Goal: Information Seeking & Learning: Check status

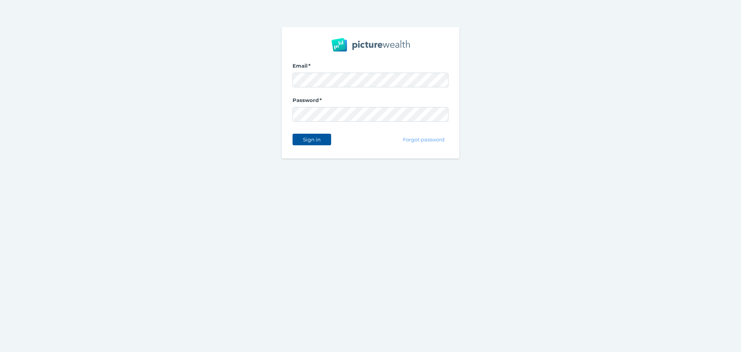
click at [305, 140] on span "Sign in" at bounding box center [311, 139] width 24 height 6
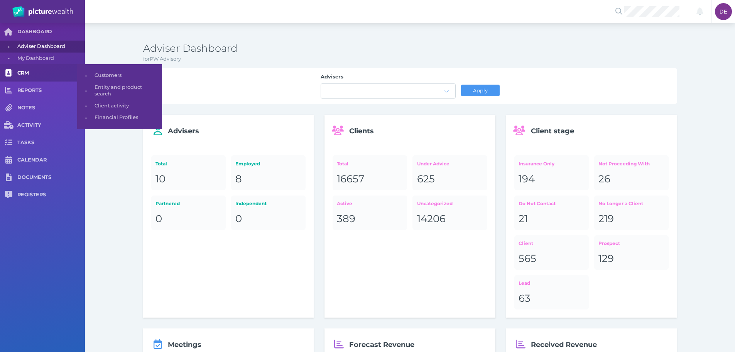
click at [69, 68] on link "CRM" at bounding box center [42, 72] width 85 height 17
select select "25"
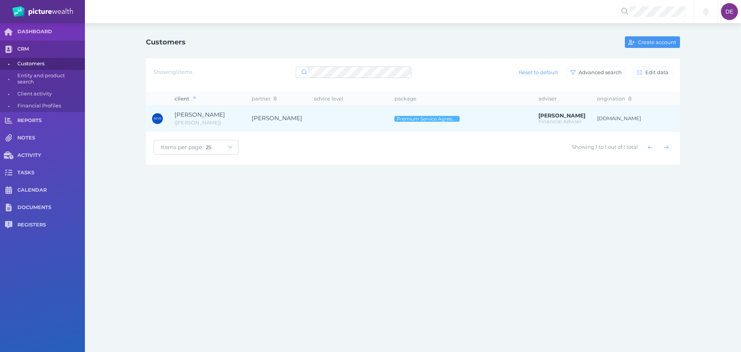
click at [225, 112] on span "[PERSON_NAME]" at bounding box center [199, 114] width 51 height 7
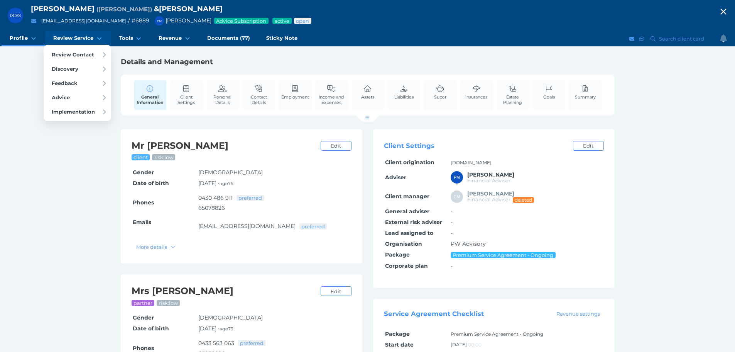
click at [74, 33] on link "Review Service" at bounding box center [78, 38] width 66 height 15
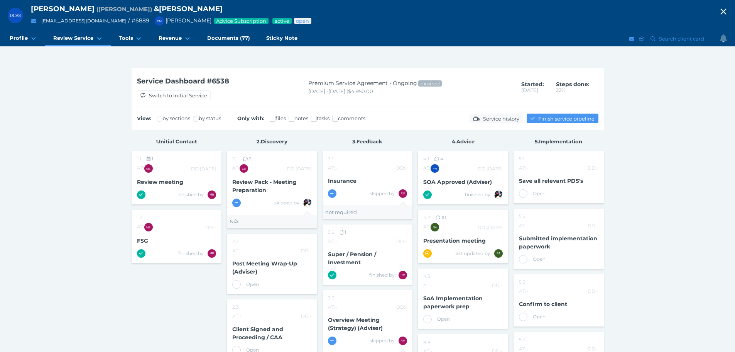
click at [353, 83] on span "Premium Service Agreement - Ongoing" at bounding box center [362, 82] width 109 height 7
click at [505, 123] on div "Service history" at bounding box center [498, 118] width 57 height 12
click at [502, 120] on span "Service history" at bounding box center [501, 118] width 41 height 6
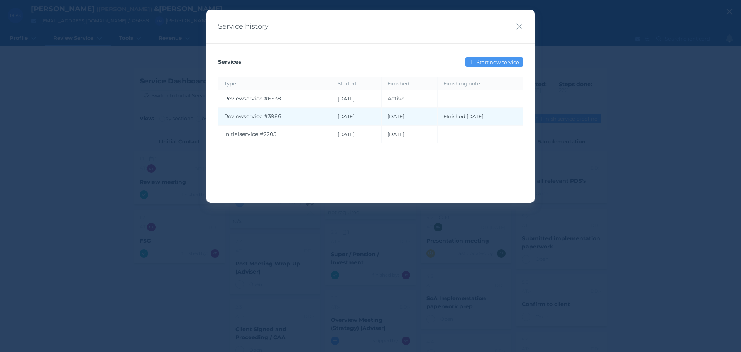
click at [295, 118] on td "Review service # 3986" at bounding box center [274, 117] width 113 height 18
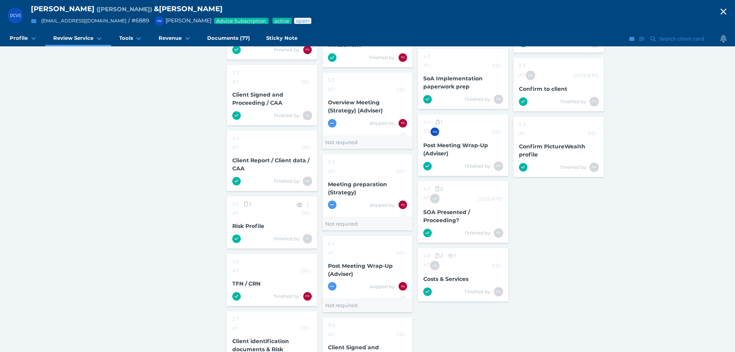
scroll to position [232, 0]
click at [250, 227] on span "Risk Profile" at bounding box center [248, 225] width 32 height 7
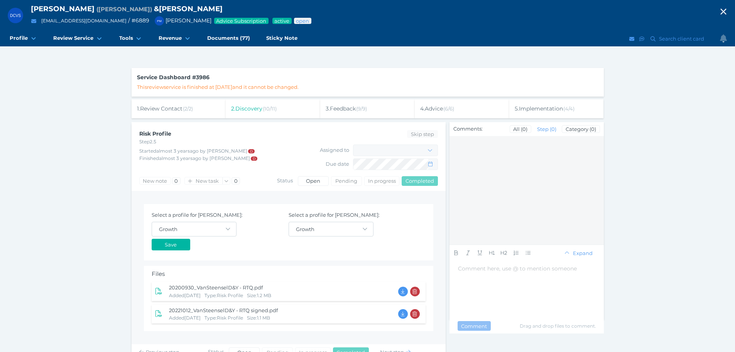
scroll to position [19, 0]
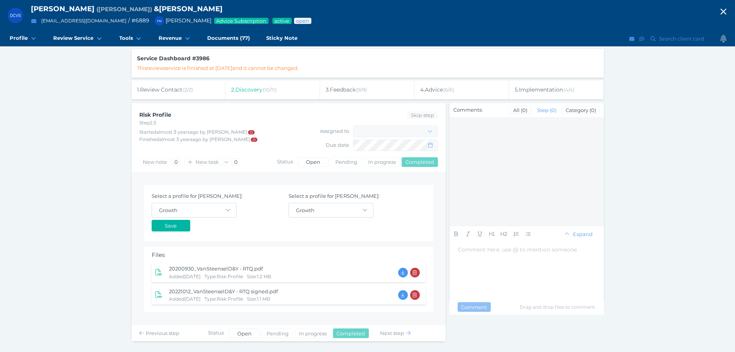
click at [252, 291] on span "20221012_VanSteenselD&Y - RTQ signed.pdf" at bounding box center [223, 291] width 109 height 6
